Goal: Find specific page/section: Find specific page/section

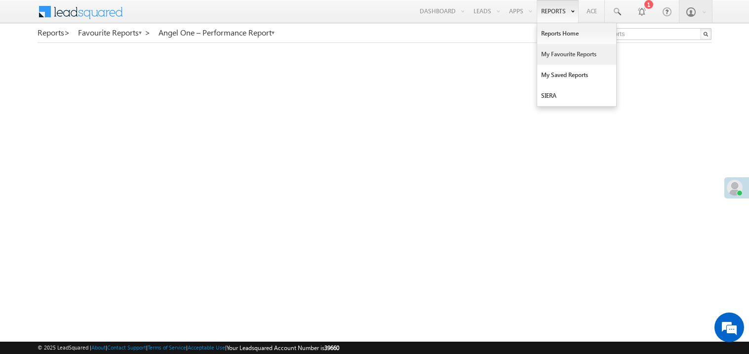
click at [548, 52] on link "My Favourite Reports" at bounding box center [576, 54] width 79 height 21
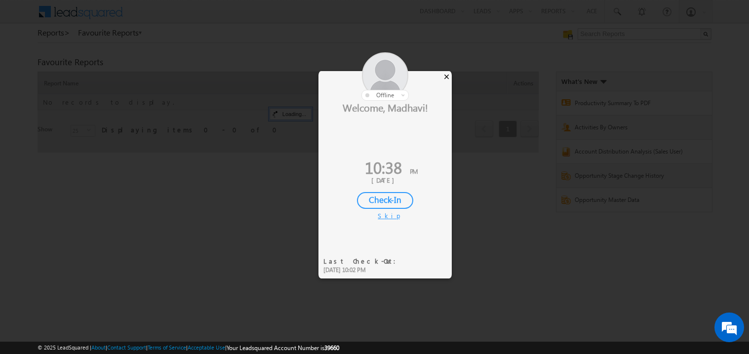
click at [450, 71] on div "×" at bounding box center [446, 76] width 10 height 11
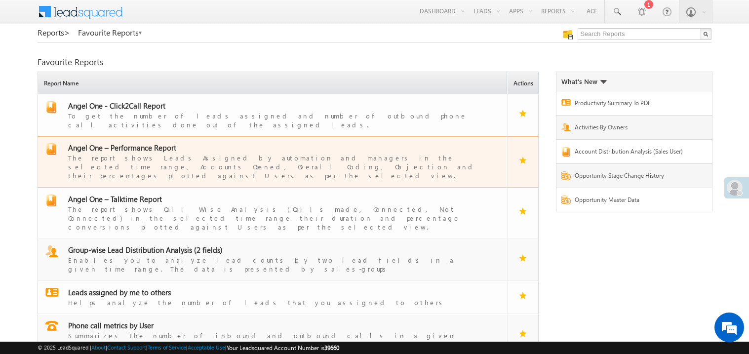
click at [132, 143] on span "Angel One – Performance Report" at bounding box center [122, 148] width 108 height 10
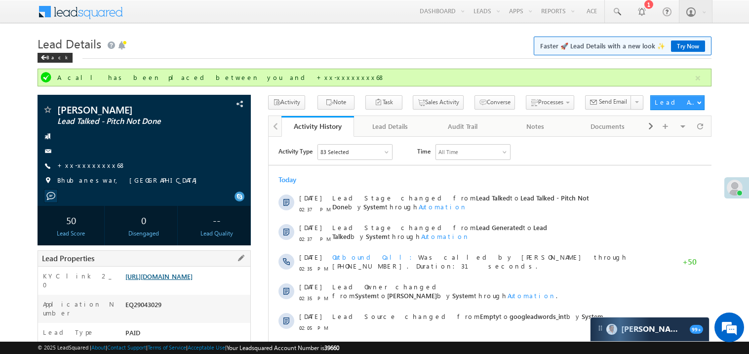
click at [188, 280] on link "https://angelbroking1-pk3em7sa.customui-test.leadsquared.com?leadId=3d273fc1-6b…" at bounding box center [158, 276] width 67 height 8
